Goal: Find specific page/section: Find specific page/section

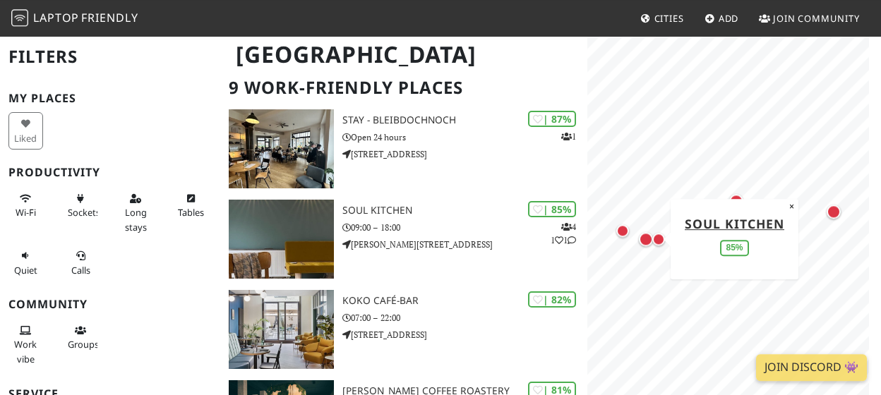
scroll to position [212, 0]
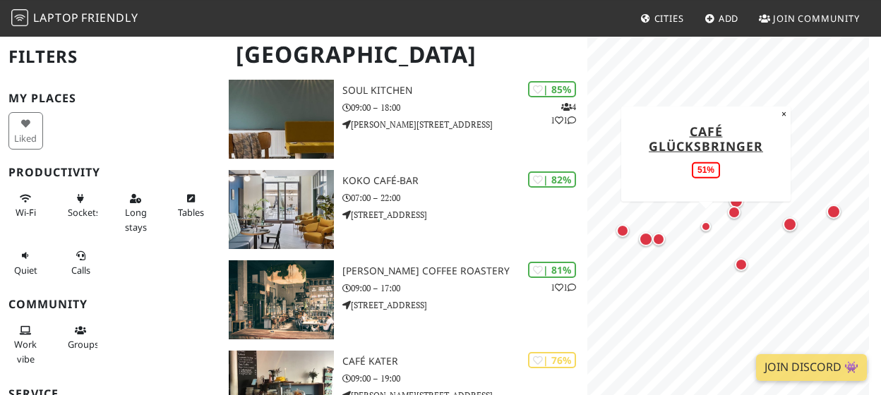
click at [701, 227] on div "Map marker" at bounding box center [706, 227] width 10 height 10
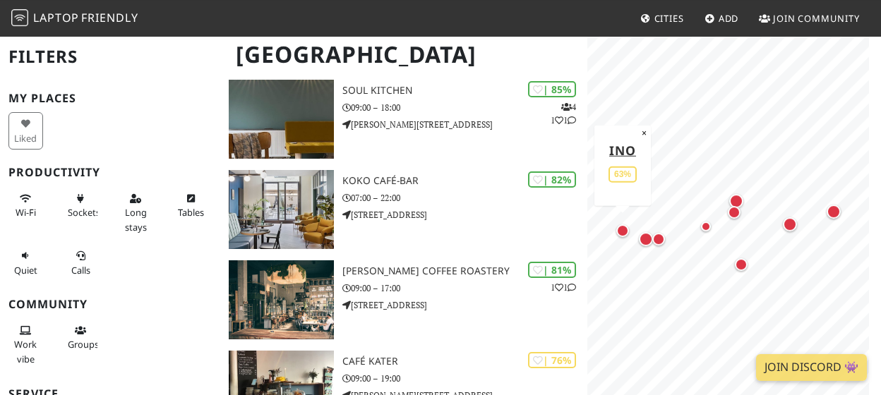
click at [626, 234] on div "Map marker" at bounding box center [622, 230] width 13 height 13
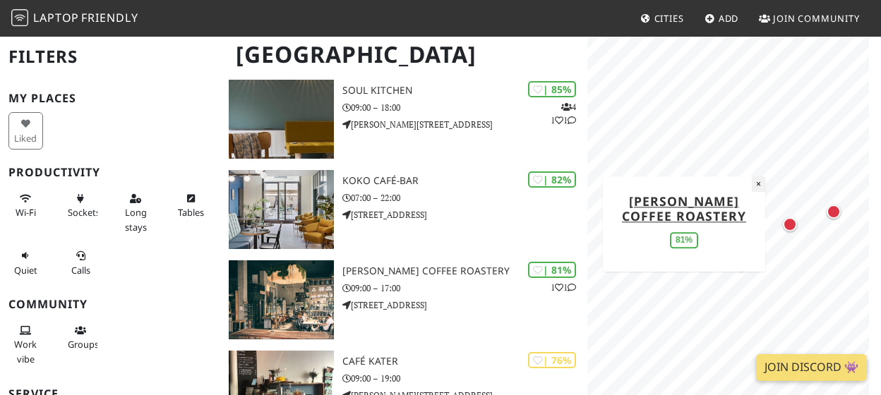
click at [758, 183] on button "×" at bounding box center [758, 184] width 13 height 16
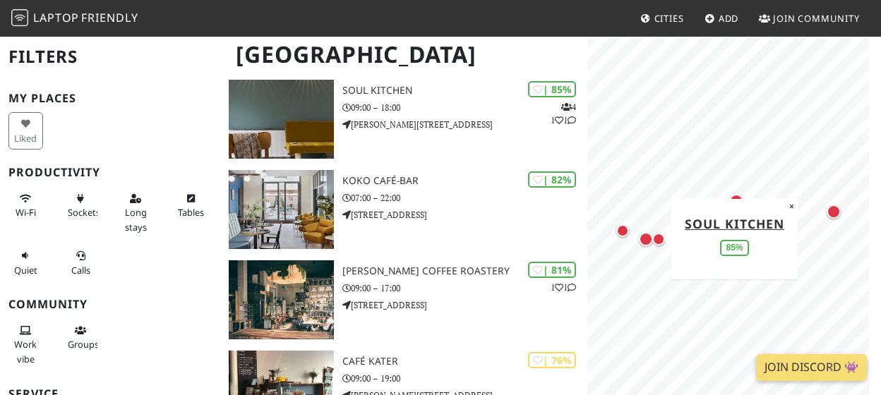
click at [643, 241] on div "Map marker" at bounding box center [646, 239] width 14 height 14
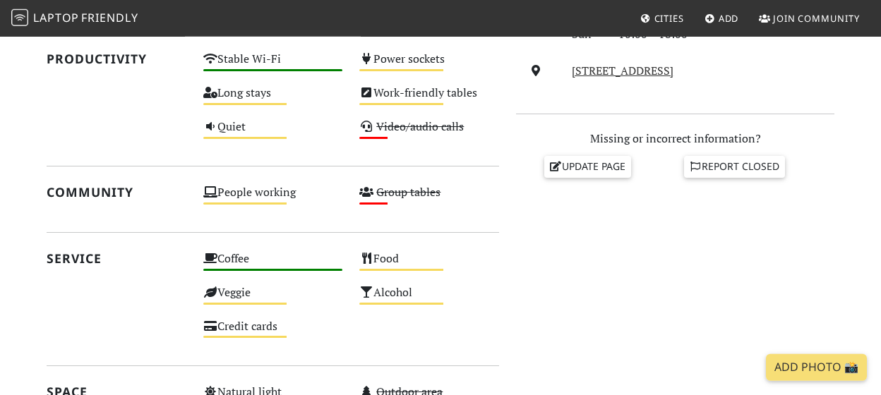
scroll to position [644, 0]
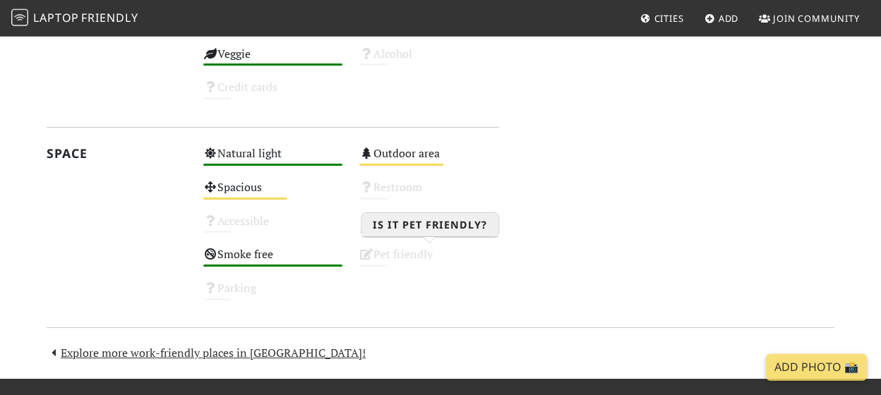
scroll to position [895, 0]
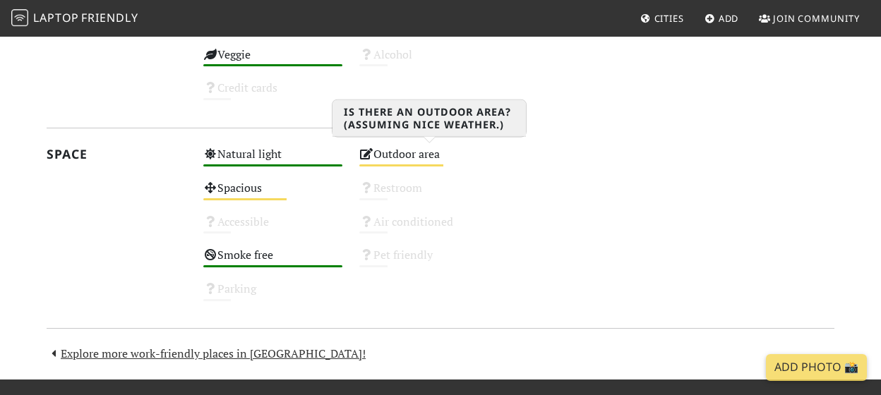
click at [417, 159] on div "Outdoor area Medium" at bounding box center [429, 161] width 157 height 34
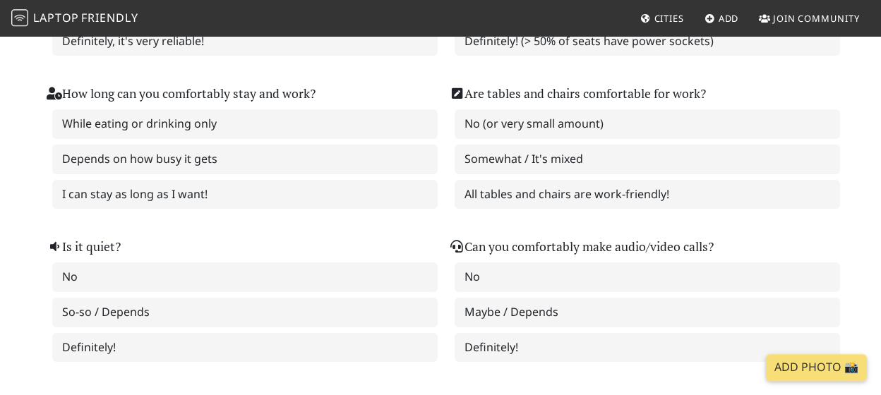
scroll to position [285, 0]
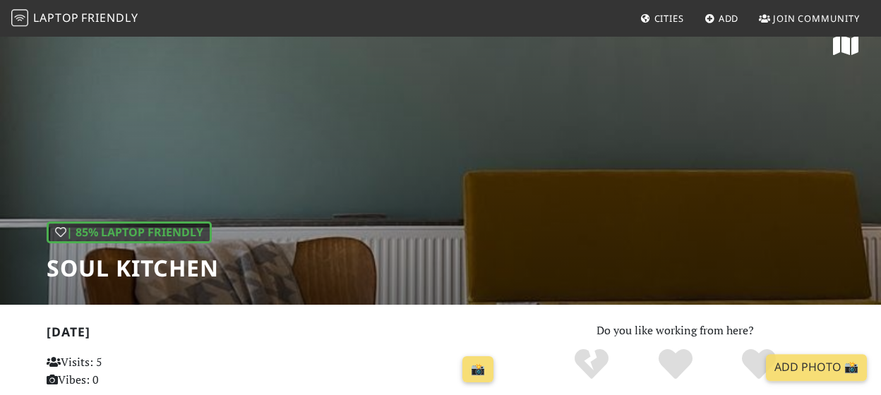
scroll to position [22, 0]
